Goal: Use online tool/utility: Utilize a website feature to perform a specific function

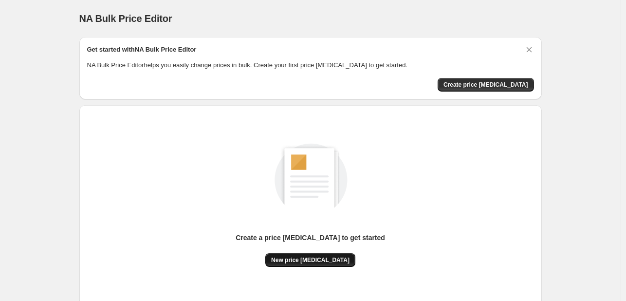
click at [329, 262] on span "New price [MEDICAL_DATA]" at bounding box center [310, 260] width 78 height 8
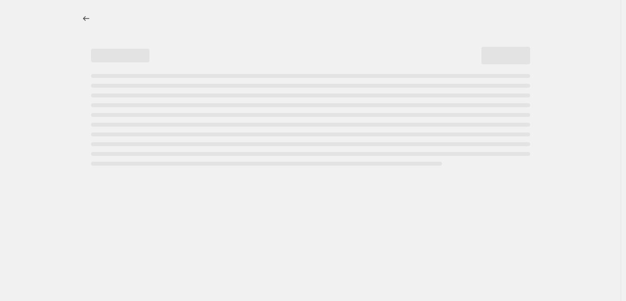
select select "percentage"
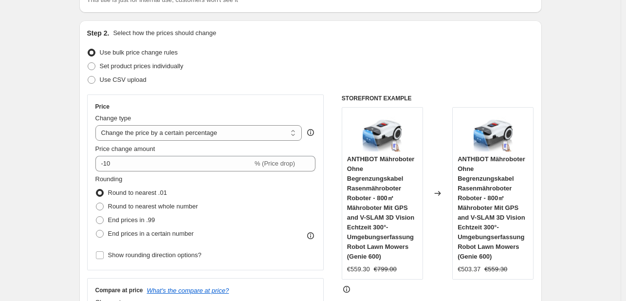
scroll to position [97, 0]
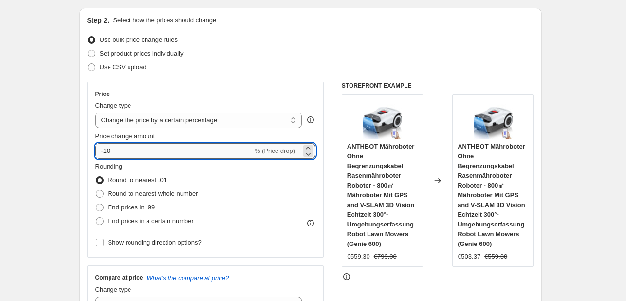
click at [161, 157] on input "-10" at bounding box center [173, 151] width 157 height 16
type input "-1"
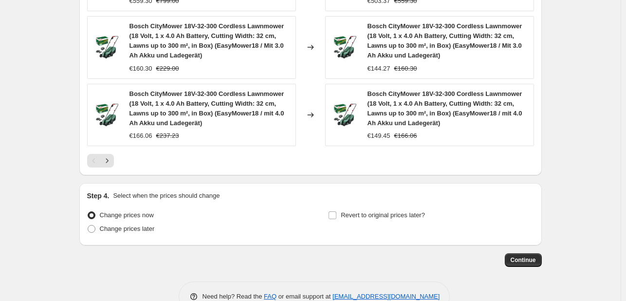
scroll to position [814, 0]
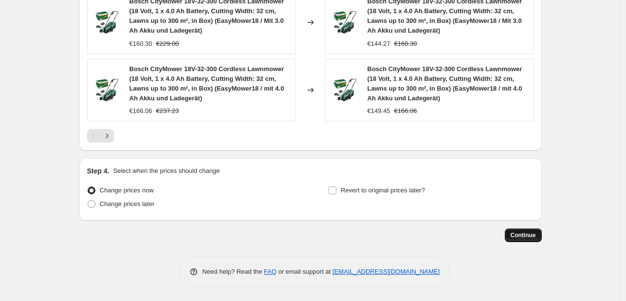
type input "-30"
click at [539, 238] on button "Continue" at bounding box center [523, 235] width 37 height 14
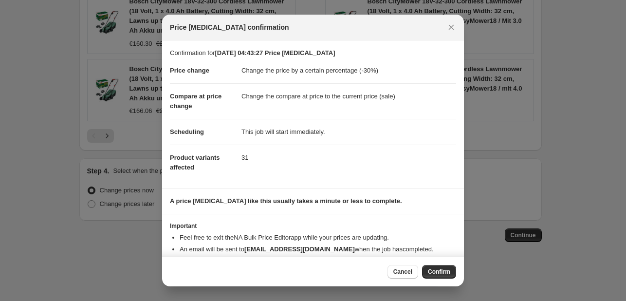
click at [434, 268] on span "Confirm" at bounding box center [439, 272] width 22 height 8
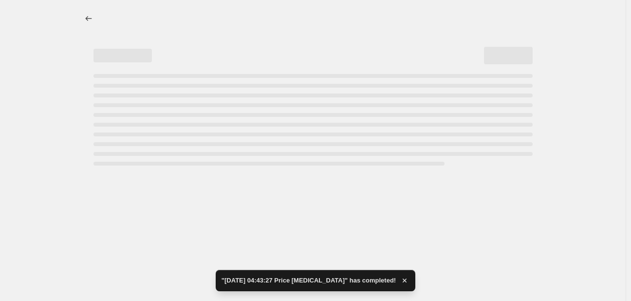
select select "percentage"
